Goal: Task Accomplishment & Management: Complete application form

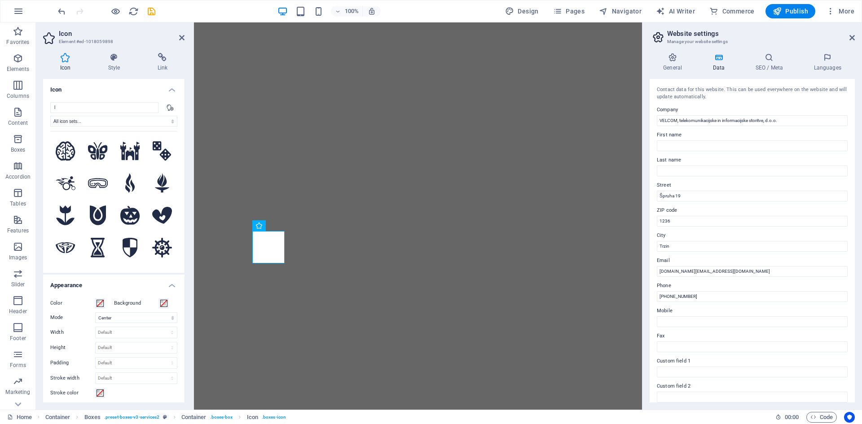
select select "xMidYMid"
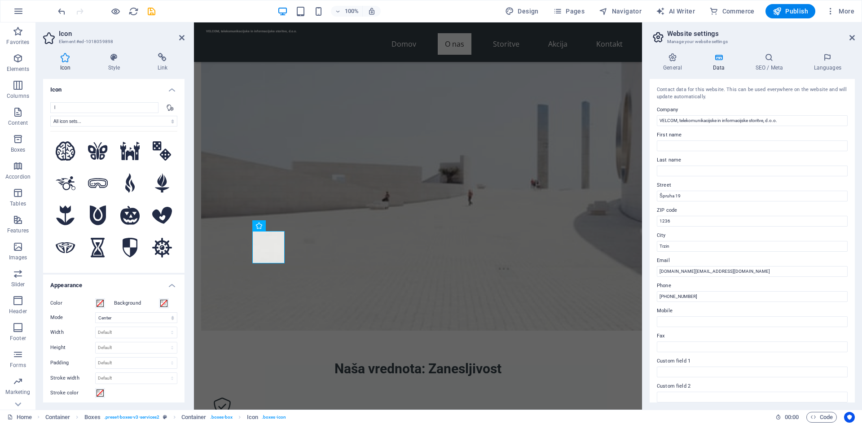
scroll to position [108, 0]
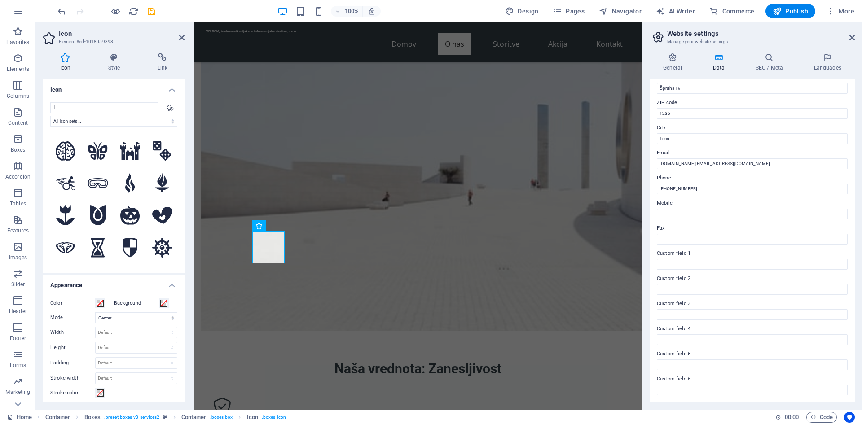
click at [126, 86] on h4 "Icon" at bounding box center [113, 87] width 141 height 16
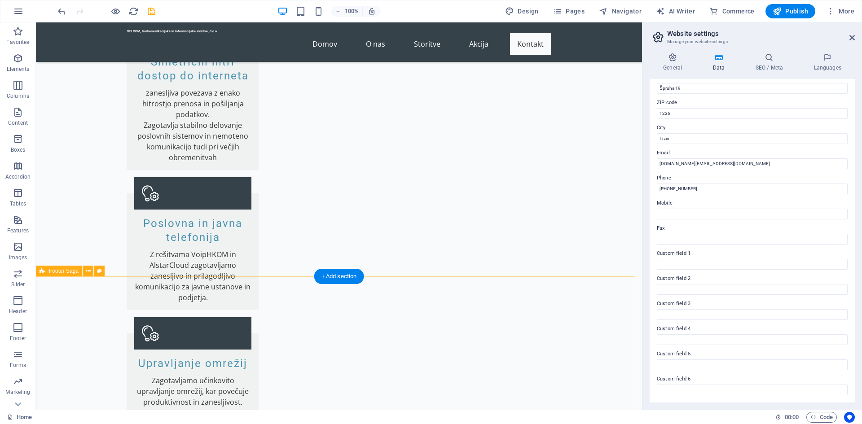
scroll to position [1870, 0]
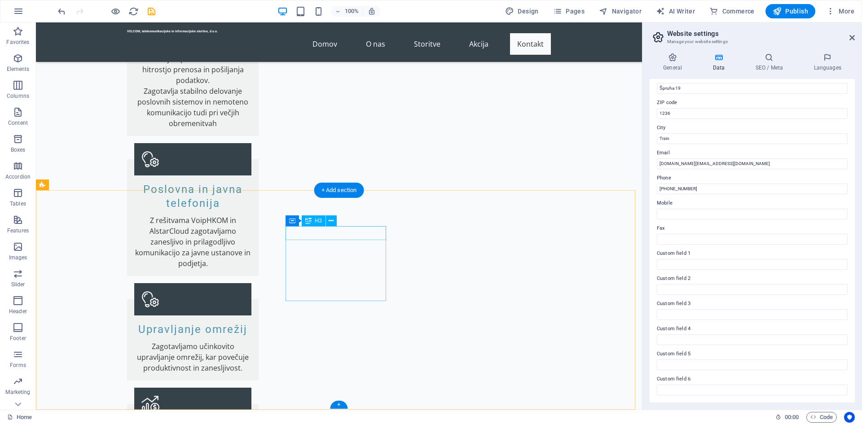
drag, startPoint x: 326, startPoint y: 231, endPoint x: 168, endPoint y: 235, distance: 158.0
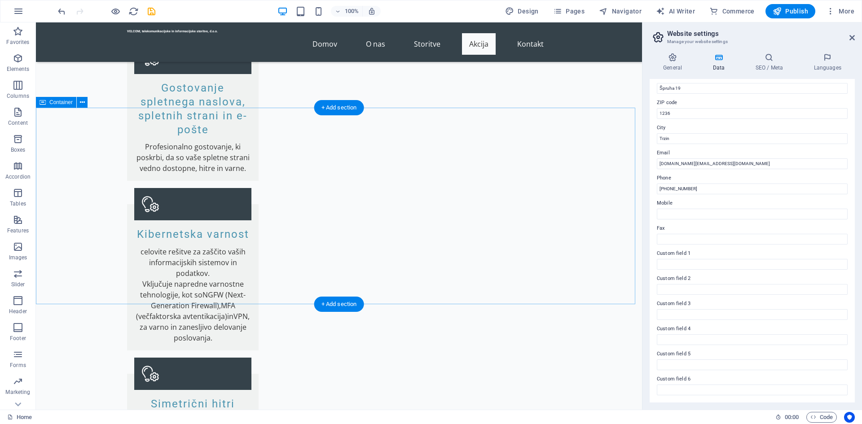
scroll to position [1511, 0]
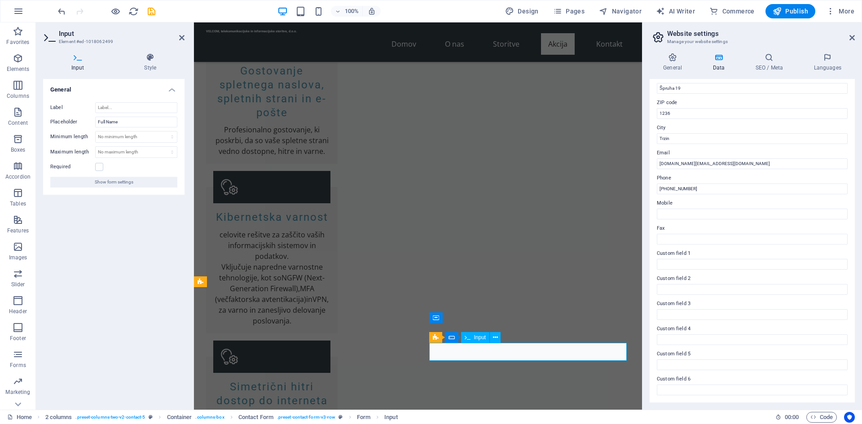
drag, startPoint x: 473, startPoint y: 350, endPoint x: 433, endPoint y: 353, distance: 40.5
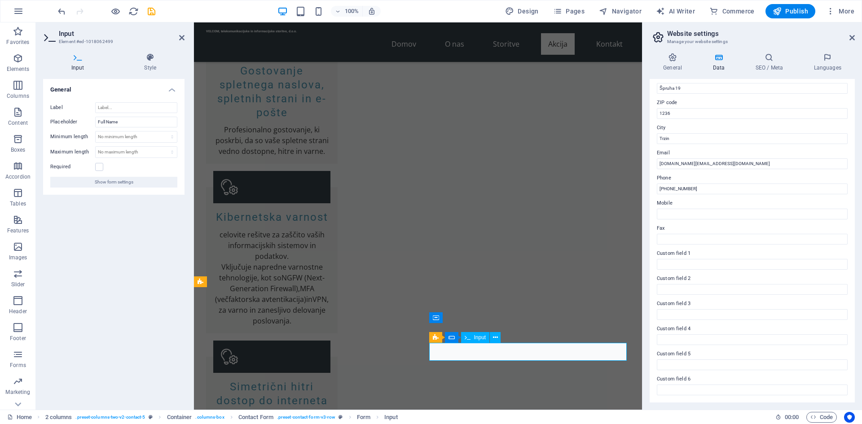
type input "Ime in priimek"
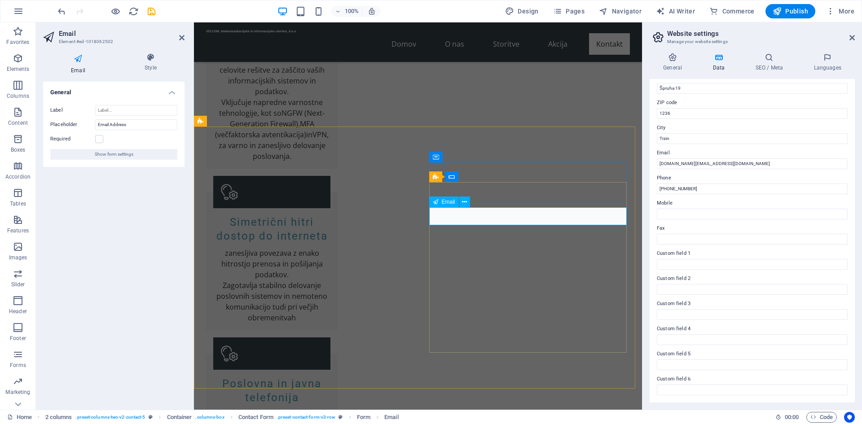
scroll to position [1670, 0]
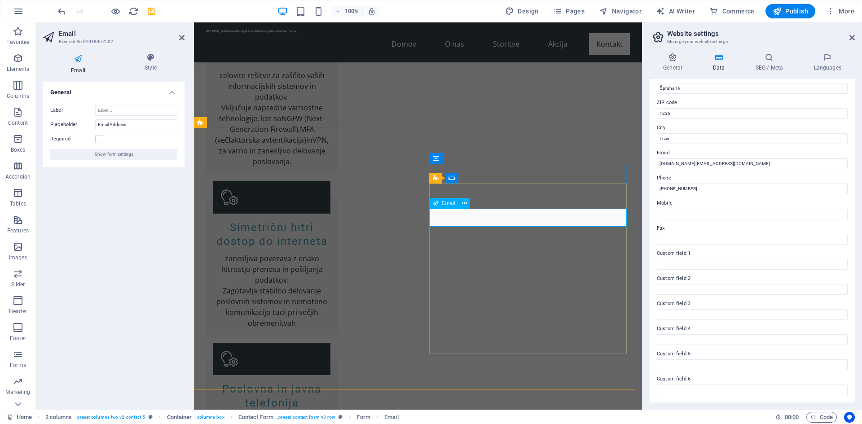
drag, startPoint x: 454, startPoint y: 219, endPoint x: 424, endPoint y: 219, distance: 30.5
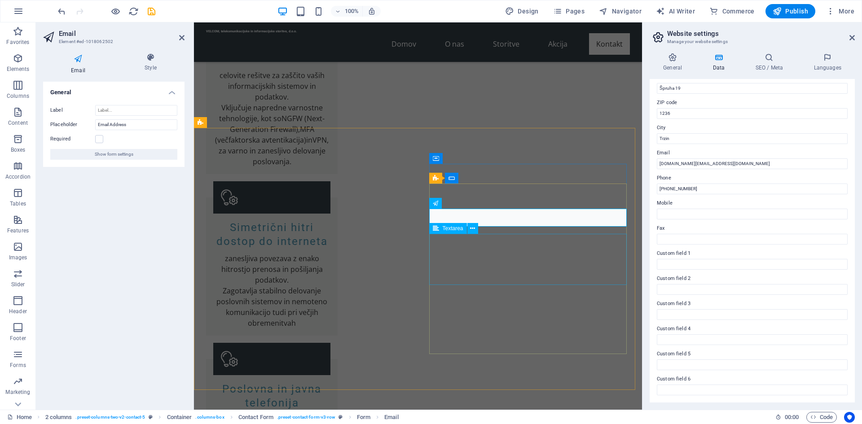
type input "Elektronski naslov"
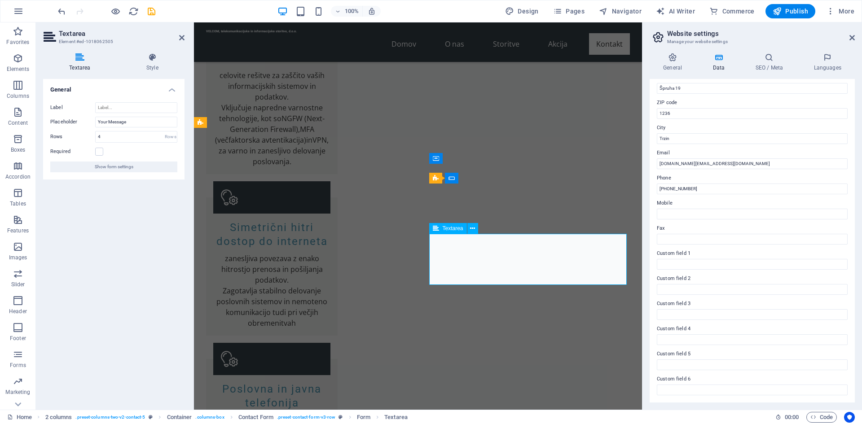
drag, startPoint x: 486, startPoint y: 244, endPoint x: 433, endPoint y: 244, distance: 53.8
type textarea "Vaše sporočilo"
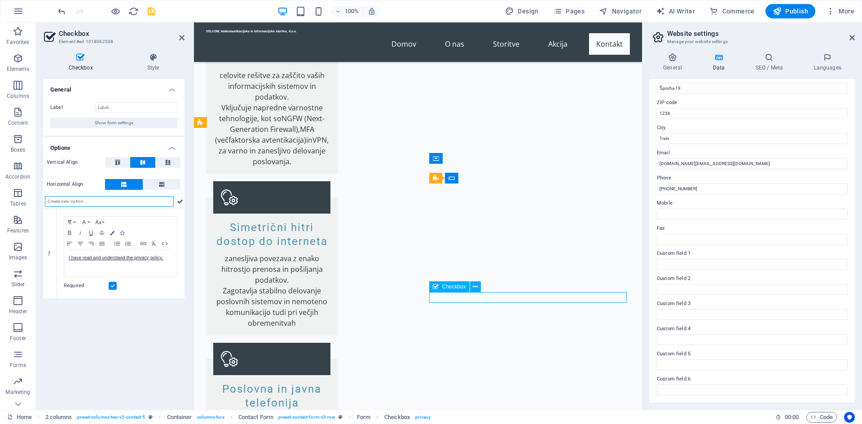
drag, startPoint x: 570, startPoint y: 298, endPoint x: 487, endPoint y: 296, distance: 83.0
drag, startPoint x: 477, startPoint y: 300, endPoint x: 486, endPoint y: 299, distance: 8.6
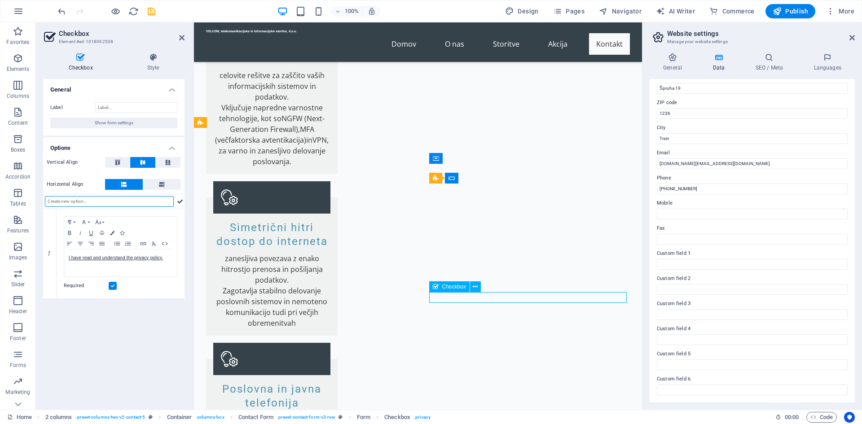
drag, startPoint x: 483, startPoint y: 298, endPoint x: 672, endPoint y: 311, distance: 189.4
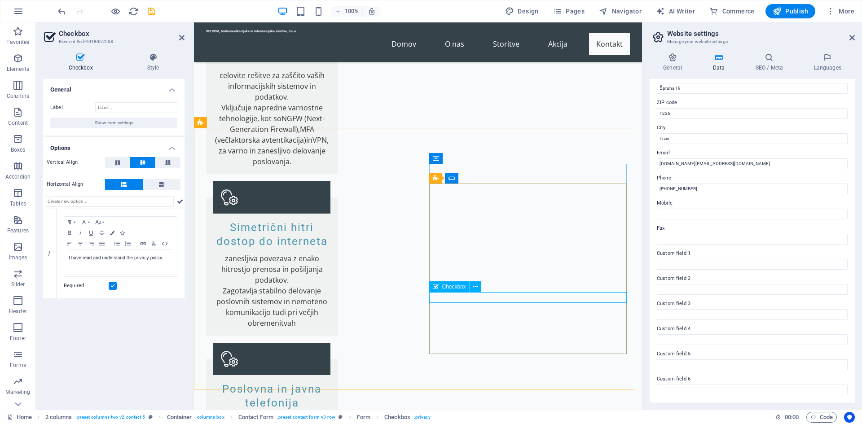
checkbox input "false"
click at [474, 289] on icon at bounding box center [475, 286] width 5 height 9
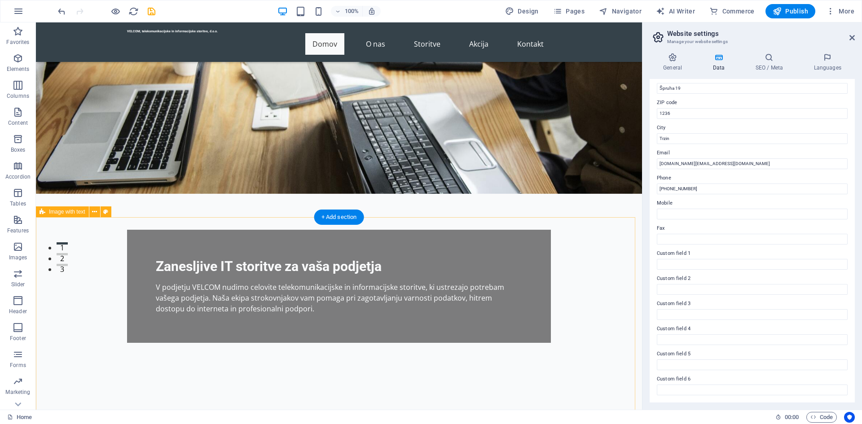
scroll to position [0, 0]
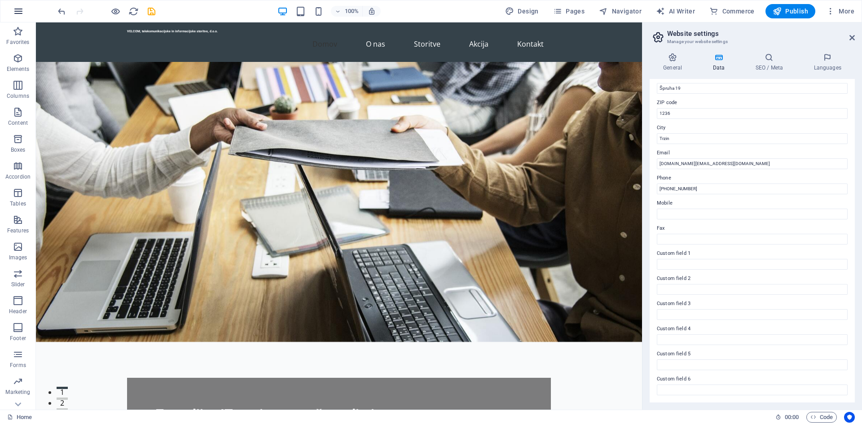
click at [22, 15] on icon "button" at bounding box center [18, 11] width 11 height 11
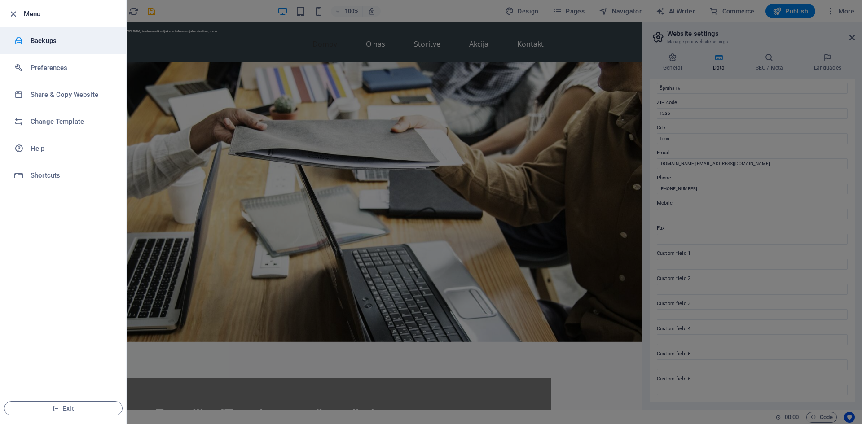
click at [44, 39] on h6 "Backups" at bounding box center [72, 40] width 83 height 11
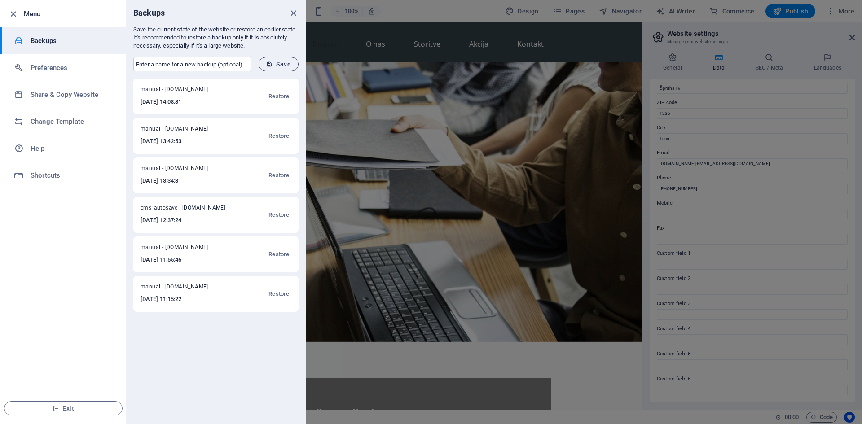
click at [283, 63] on span "Save" at bounding box center [278, 64] width 25 height 7
click at [293, 12] on icon "close" at bounding box center [293, 13] width 10 height 10
